Goal: Check status: Check status

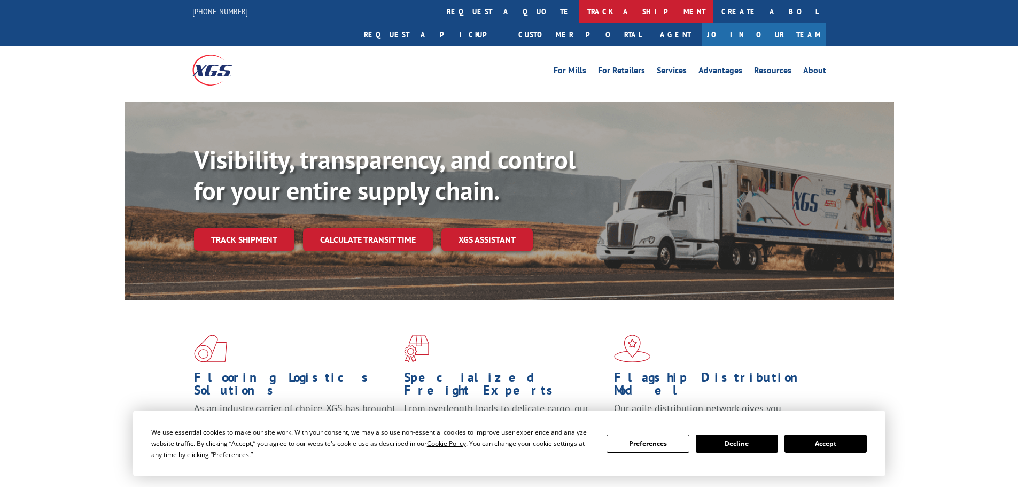
click at [580, 13] on link "track a shipment" at bounding box center [647, 11] width 134 height 23
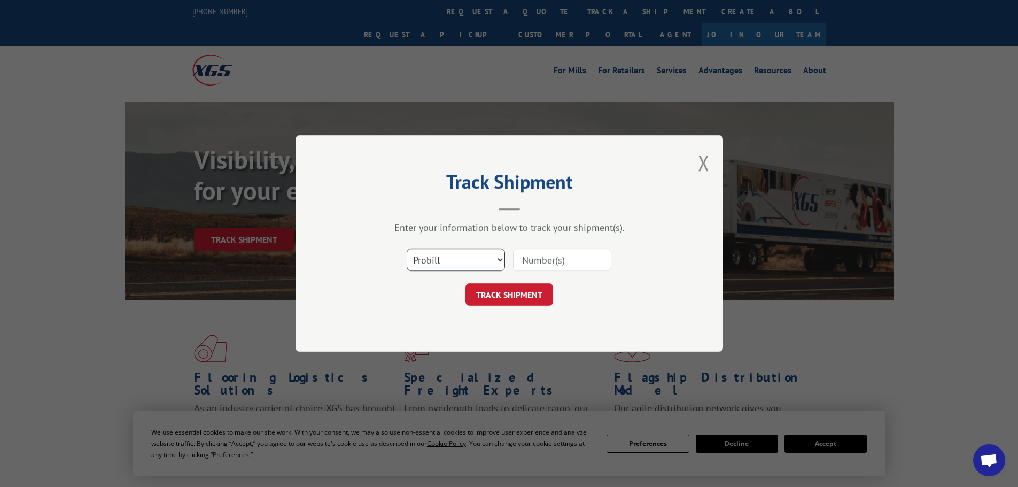
click at [475, 252] on select "Select category... Probill BOL PO" at bounding box center [456, 260] width 98 height 22
select select "bol"
click at [407, 249] on select "Select category... Probill BOL PO" at bounding box center [456, 260] width 98 height 22
click at [561, 251] on input at bounding box center [562, 260] width 98 height 22
paste input "17392468"
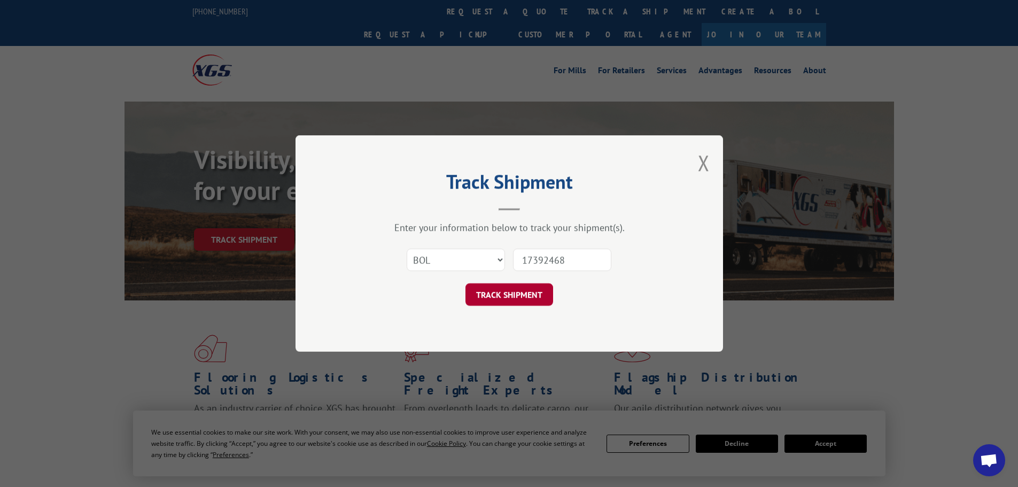
type input "17392468"
click at [521, 299] on button "TRACK SHIPMENT" at bounding box center [510, 294] width 88 height 22
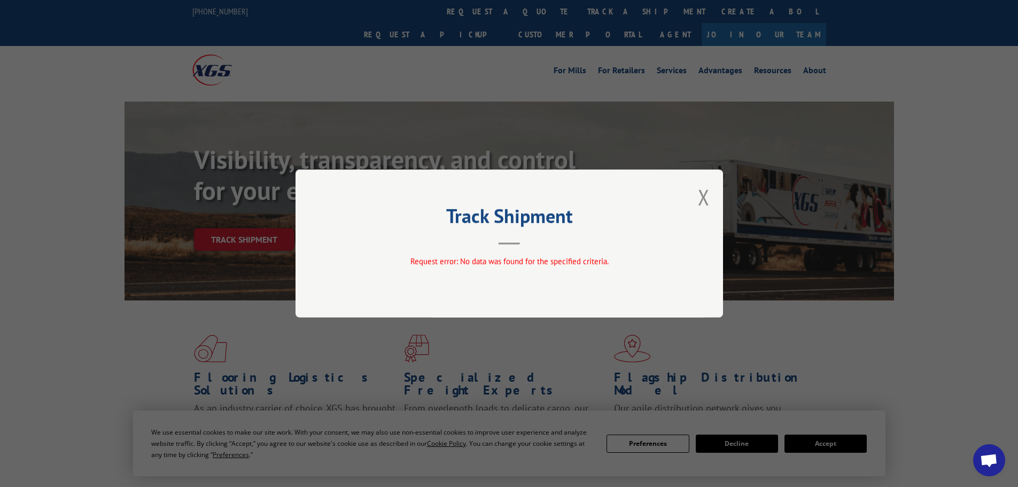
click at [705, 188] on button "Close modal" at bounding box center [704, 197] width 12 height 28
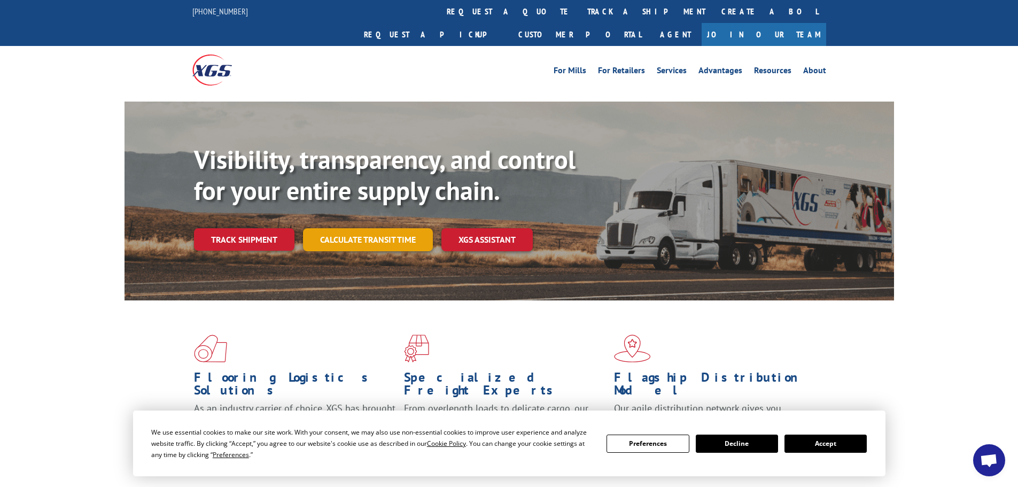
click at [347, 228] on link "Calculate transit time" at bounding box center [368, 239] width 130 height 23
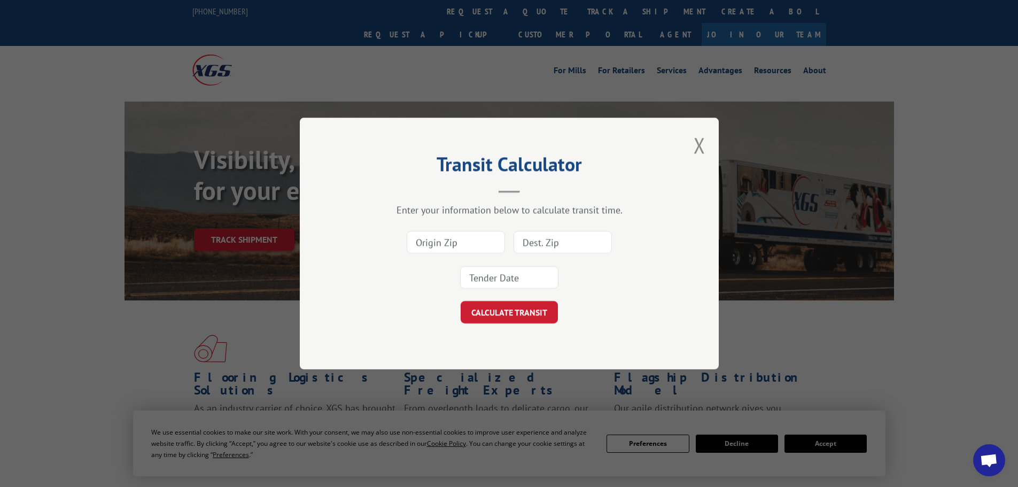
click at [690, 146] on div "Transit Calculator Enter your information below to calculate transit time. CALC…" at bounding box center [509, 244] width 419 height 252
click at [698, 144] on button "Close modal" at bounding box center [700, 145] width 12 height 28
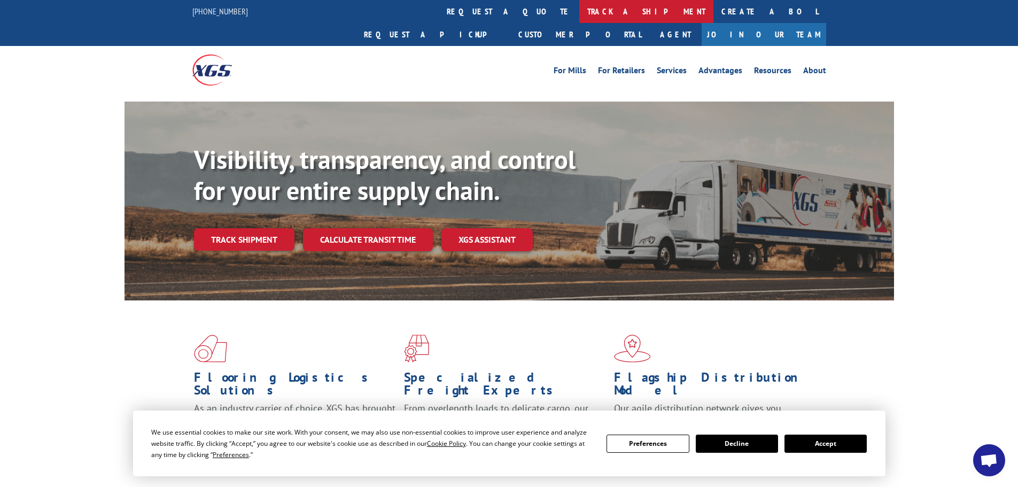
click at [580, 9] on link "track a shipment" at bounding box center [647, 11] width 134 height 23
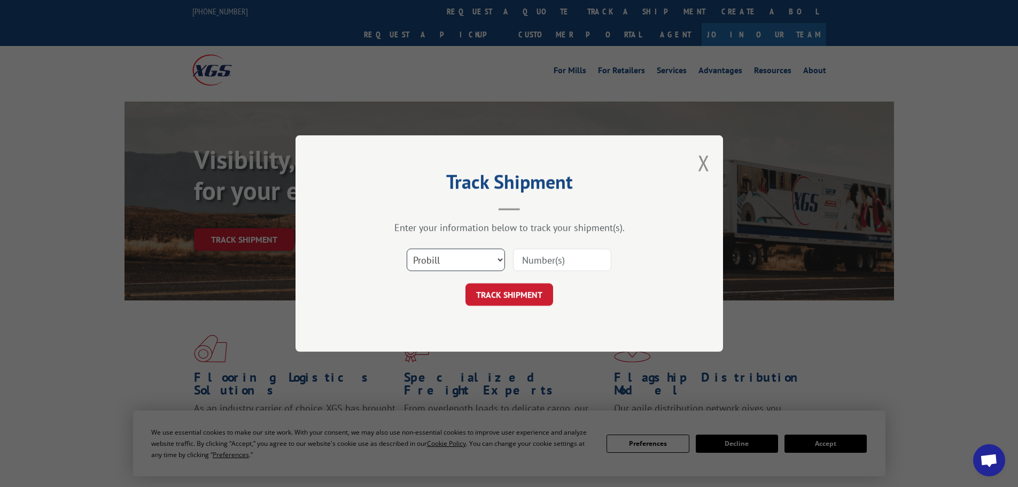
click at [462, 261] on select "Select category... Probill BOL PO" at bounding box center [456, 260] width 98 height 22
click at [407, 249] on select "Select category... Probill BOL PO" at bounding box center [456, 260] width 98 height 22
click at [558, 258] on input at bounding box center [562, 260] width 98 height 22
paste input "17392468"
type input "17392468"
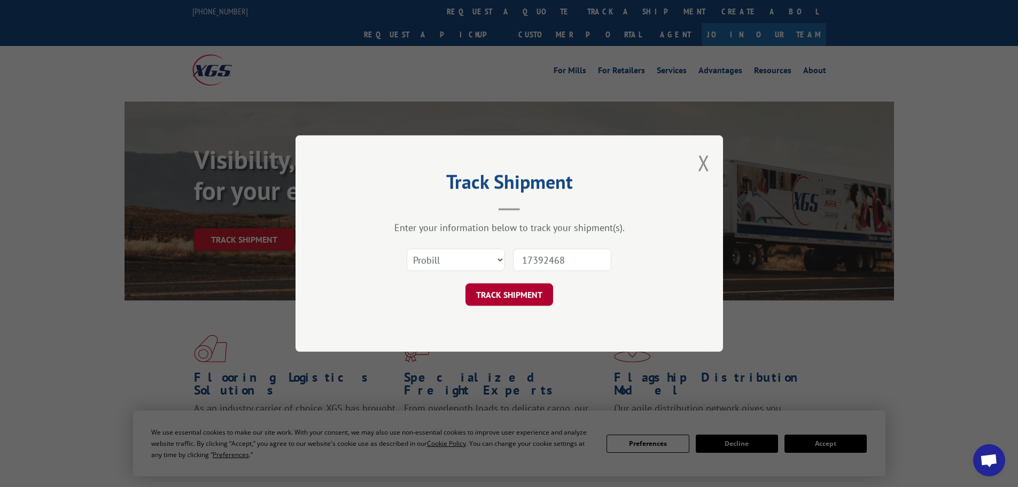
click at [525, 283] on button "TRACK SHIPMENT" at bounding box center [510, 294] width 88 height 22
